Goal: Transaction & Acquisition: Purchase product/service

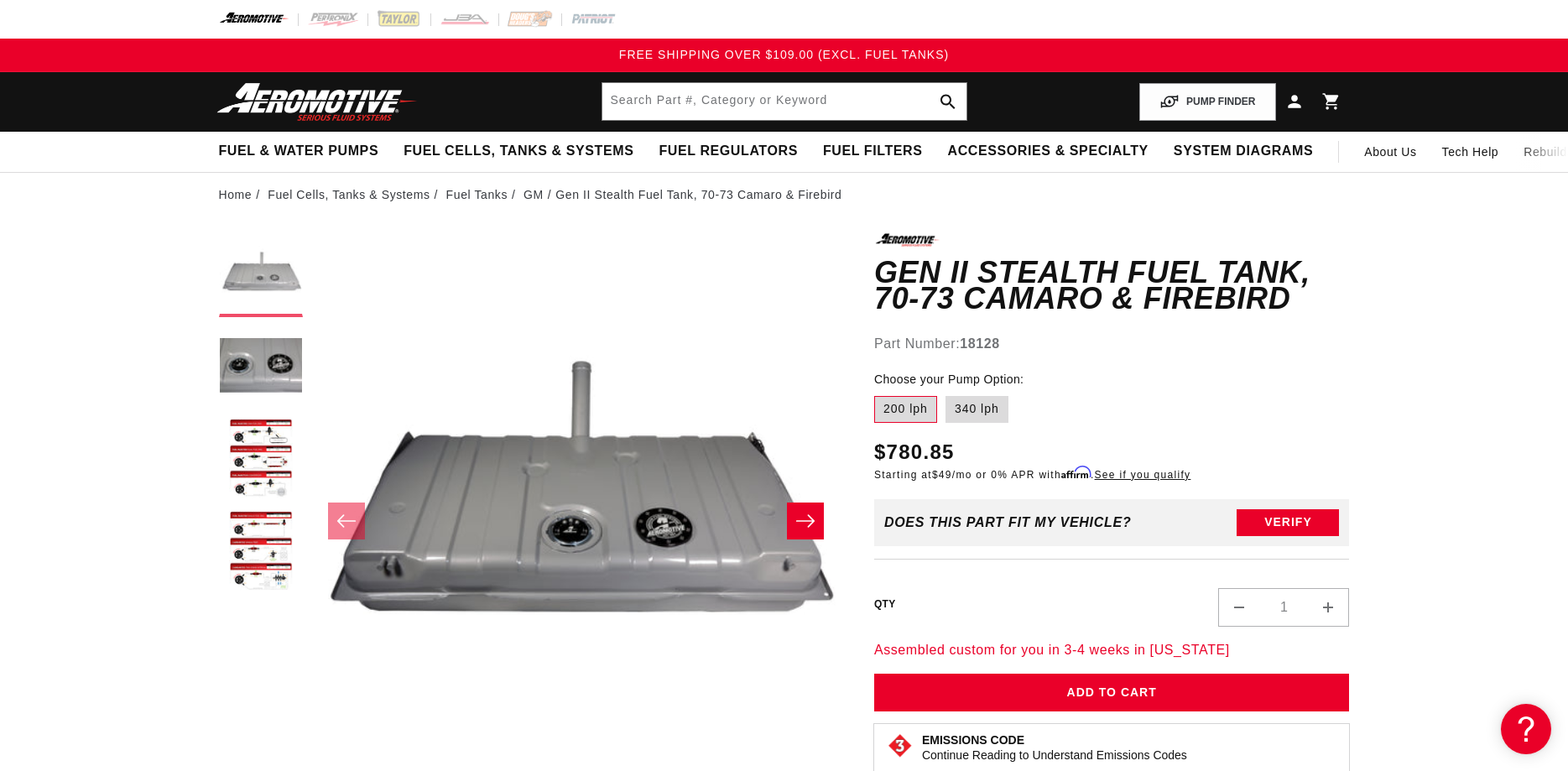
click at [263, 267] on button "Load image 1 in gallery view" at bounding box center [261, 276] width 84 height 84
click at [985, 409] on label "340 lph" at bounding box center [977, 410] width 63 height 27
click at [946, 394] on input "340 lph" at bounding box center [945, 393] width 1 height 1
radio input "true"
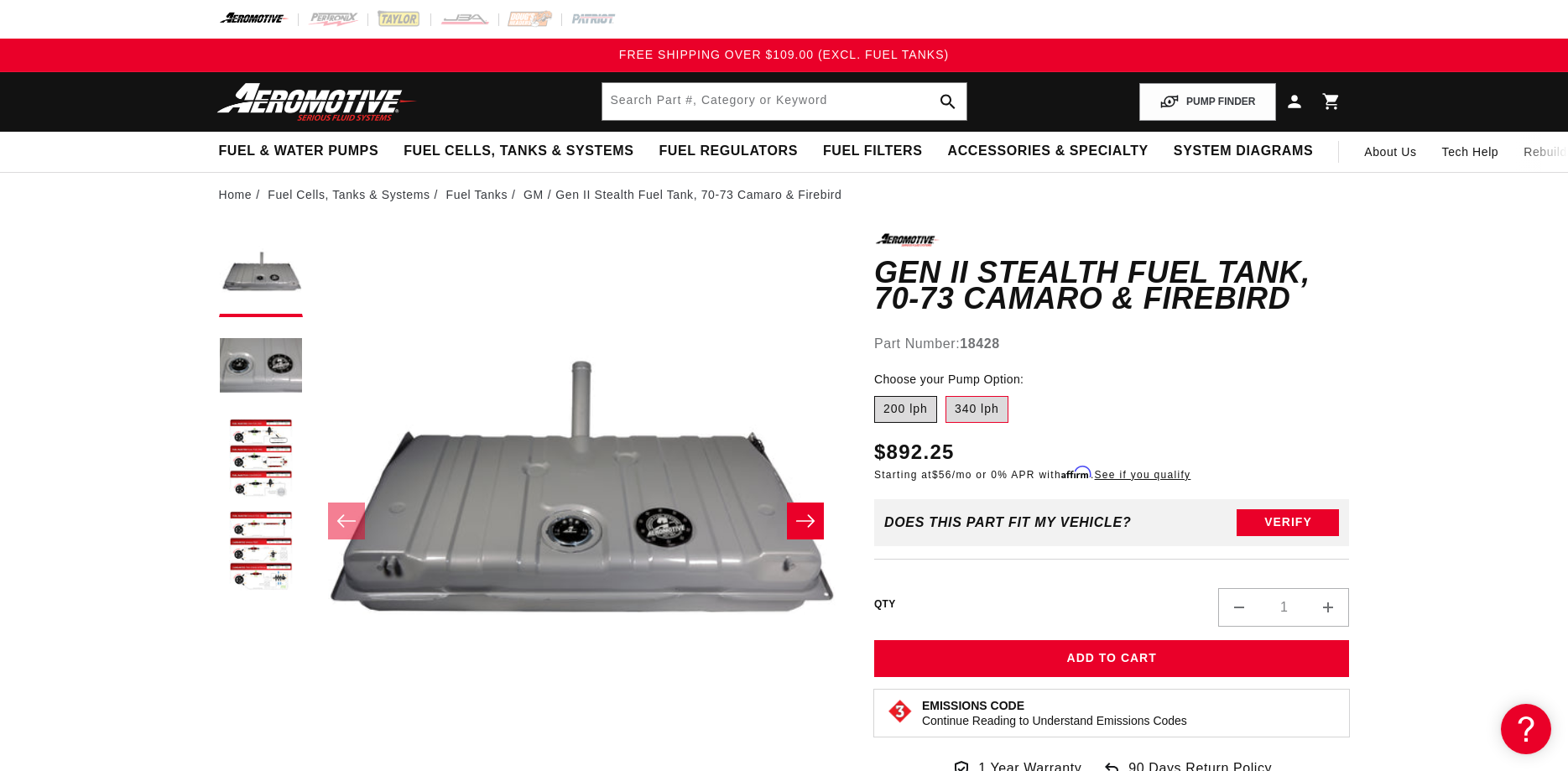
click at [907, 414] on label "200 lph" at bounding box center [905, 410] width 63 height 27
click at [879, 394] on input "200 lph" at bounding box center [878, 393] width 1 height 1
radio input "true"
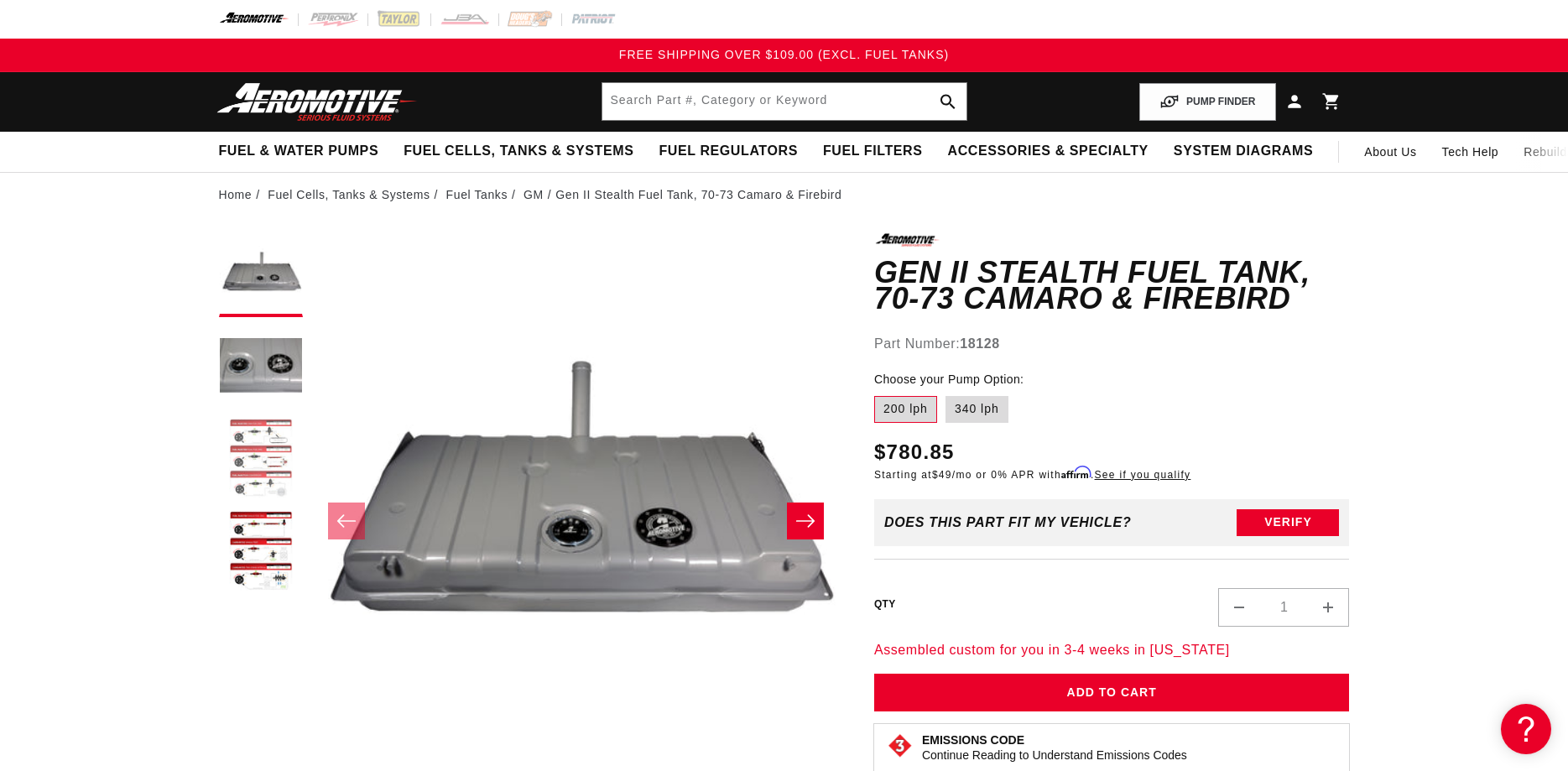
click at [256, 442] on button "Load image 3 in gallery view" at bounding box center [261, 460] width 84 height 84
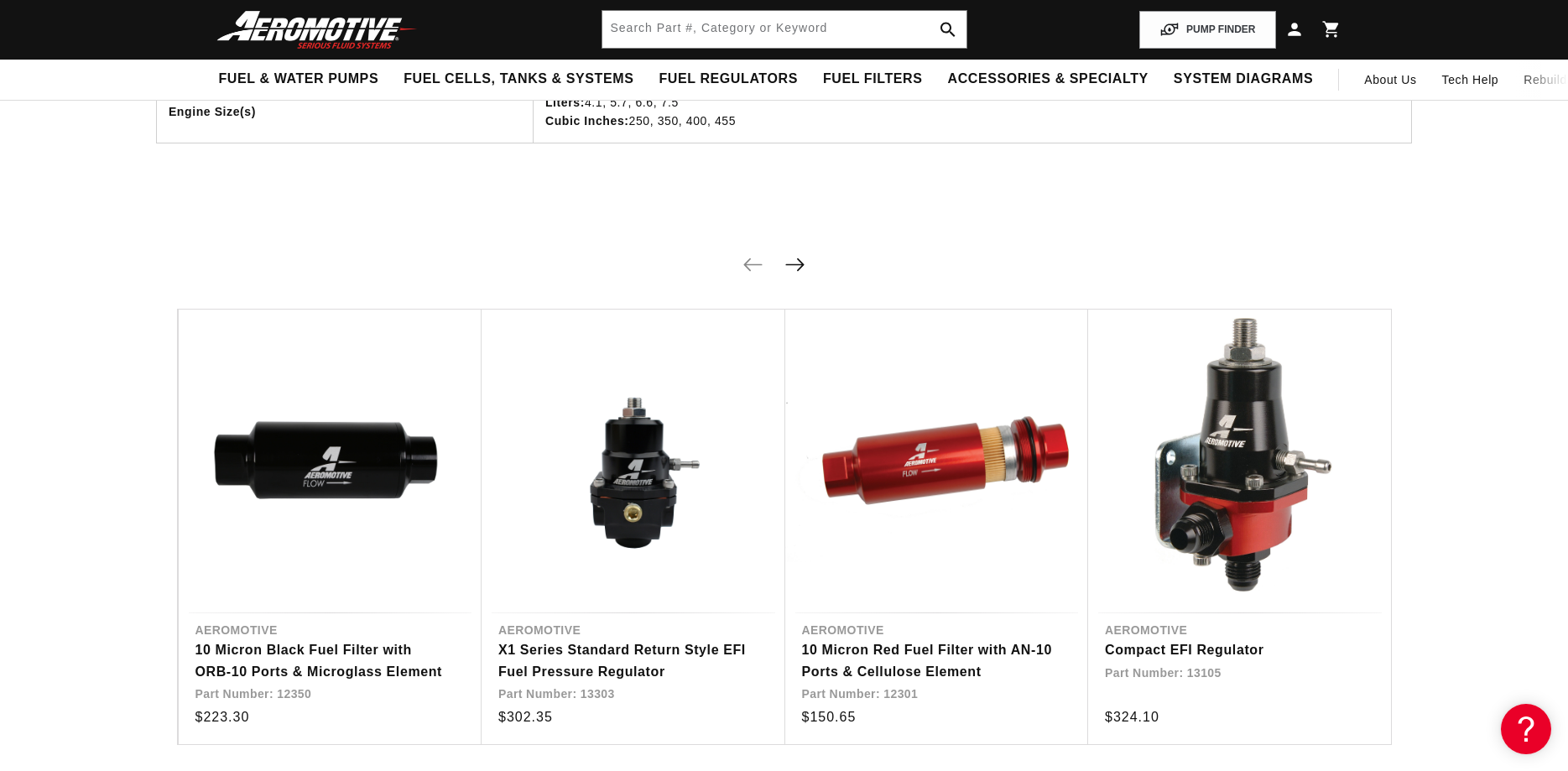
scroll to position [1369, 0]
